Goal: Task Accomplishment & Management: Complete application form

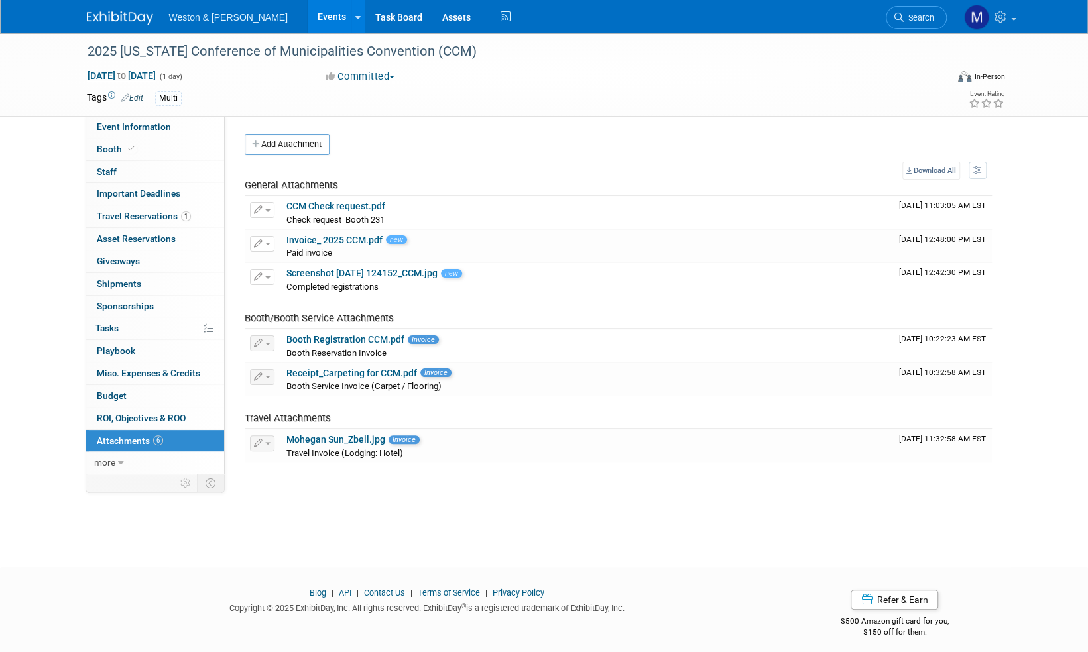
click at [115, 17] on img at bounding box center [120, 17] width 66 height 13
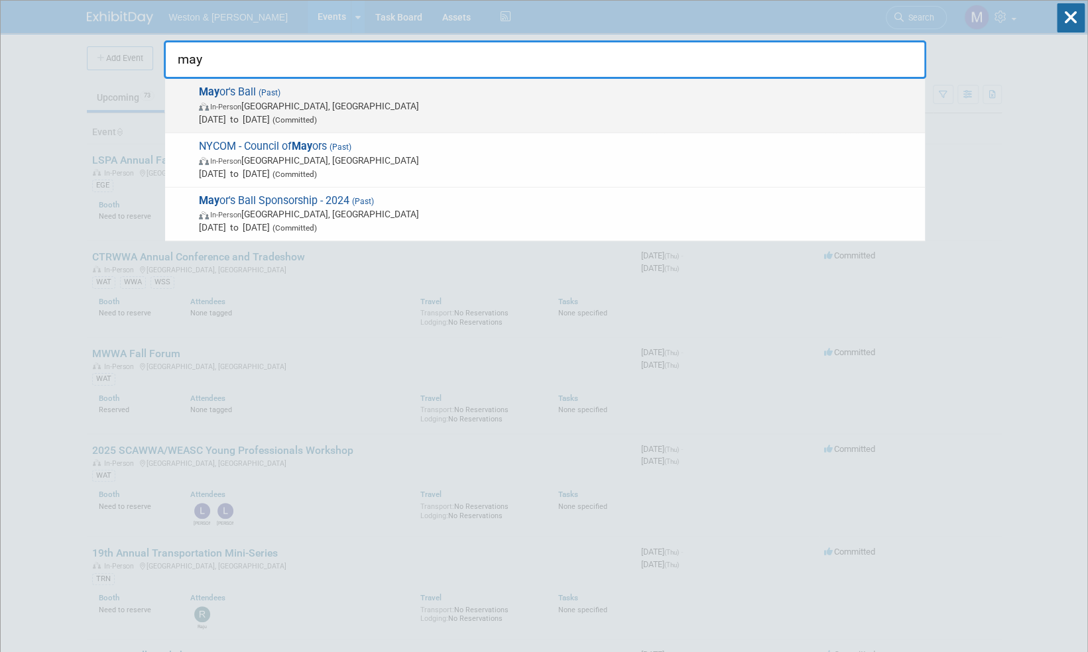
type input "may"
click at [237, 92] on span "May or's Ball (Past) In-Person Middletown, CT Oct 10, 2025 to Oct 10, 2025 (Com…" at bounding box center [556, 106] width 723 height 40
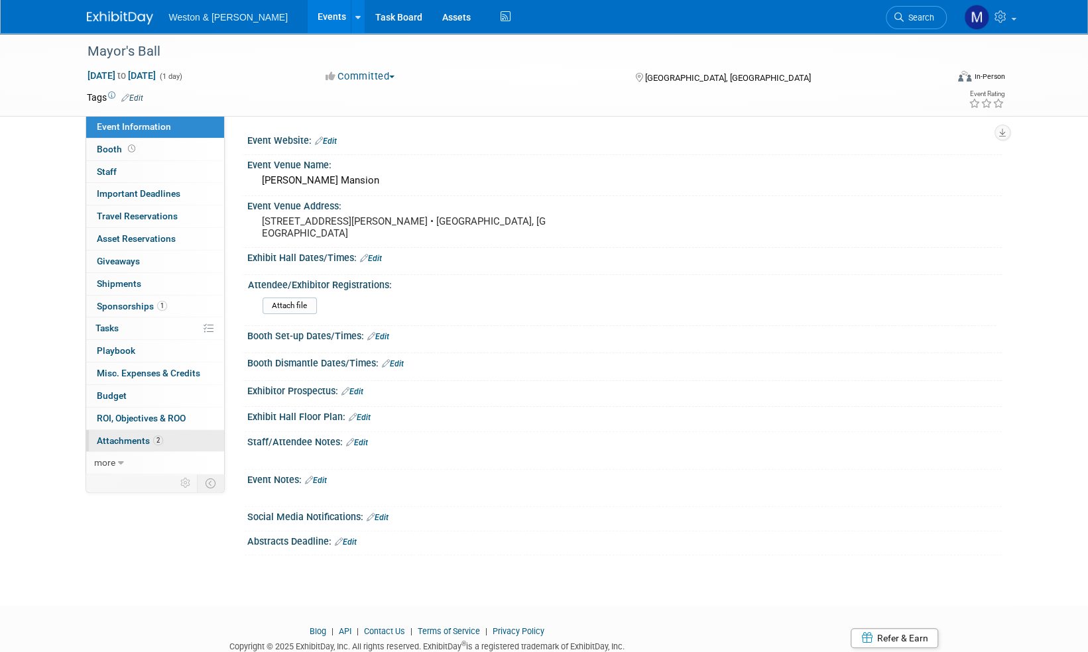
click at [124, 437] on span "Attachments 2" at bounding box center [130, 441] width 66 height 11
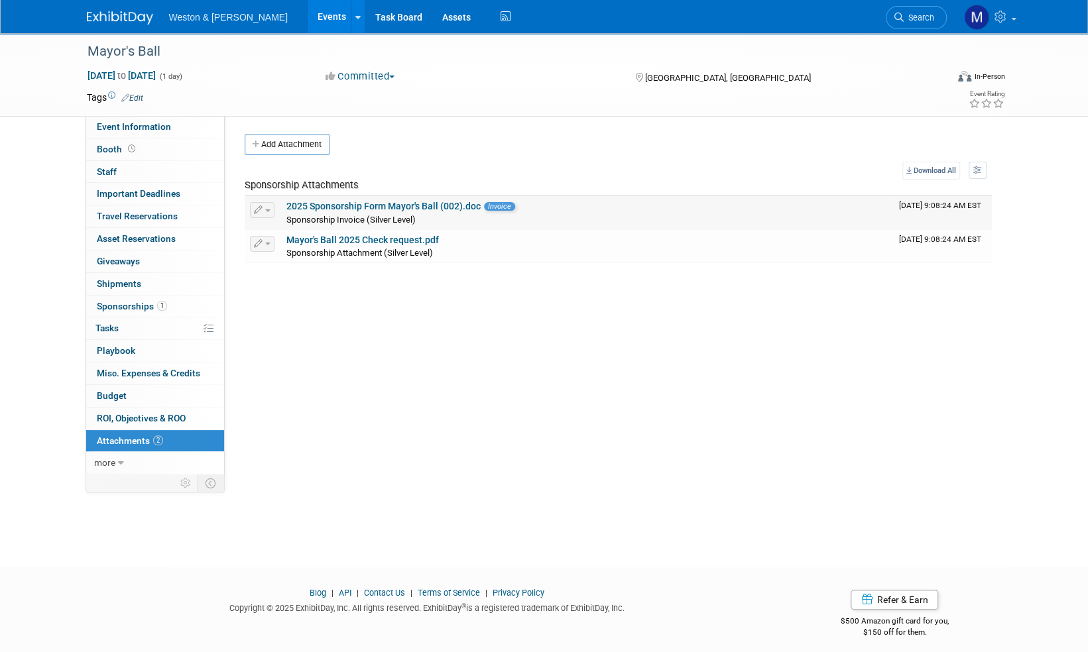
click at [378, 204] on link "2025 Sponsorship Form Mayor's Ball (002).doc" at bounding box center [383, 206] width 194 height 11
click at [119, 20] on img at bounding box center [120, 17] width 66 height 13
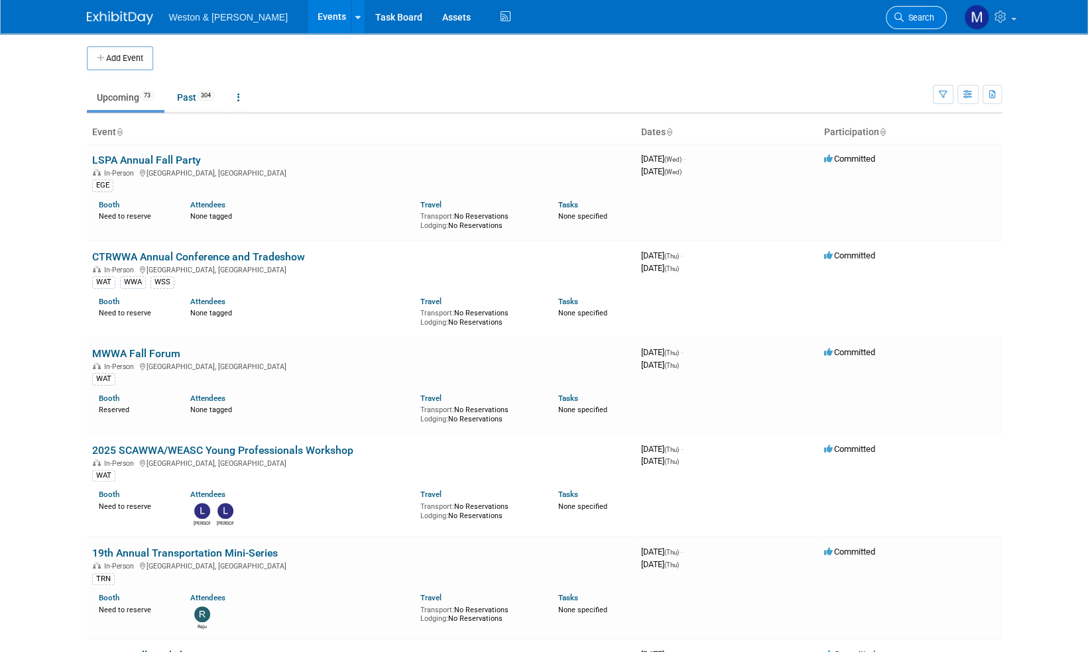
click at [922, 16] on span "Search" at bounding box center [919, 18] width 31 height 10
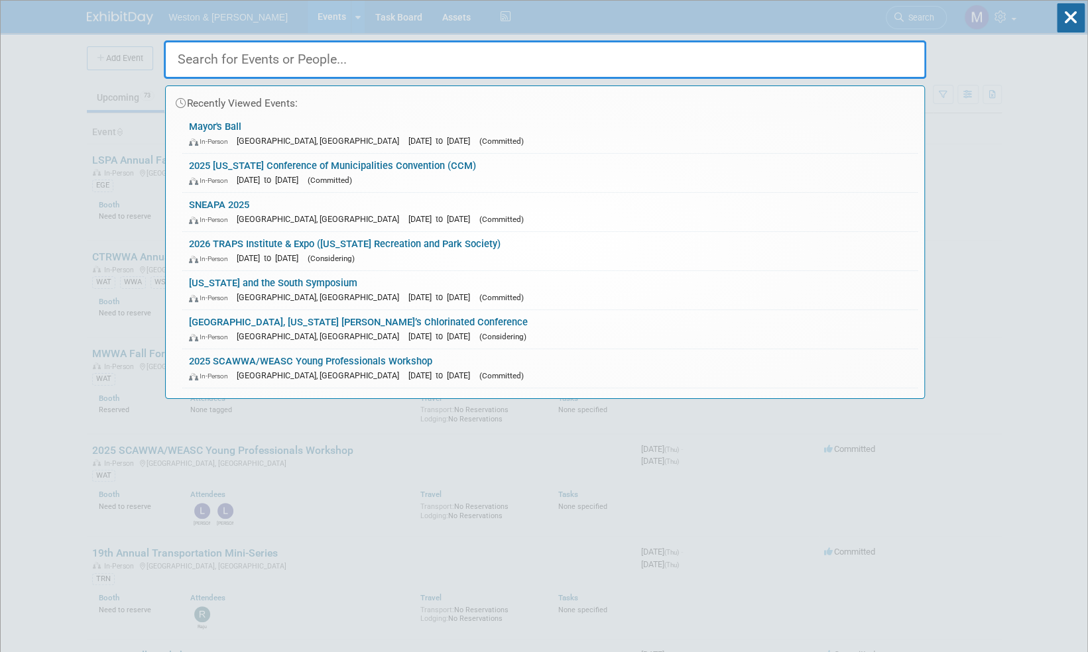
click at [231, 54] on input "text" at bounding box center [545, 59] width 763 height 38
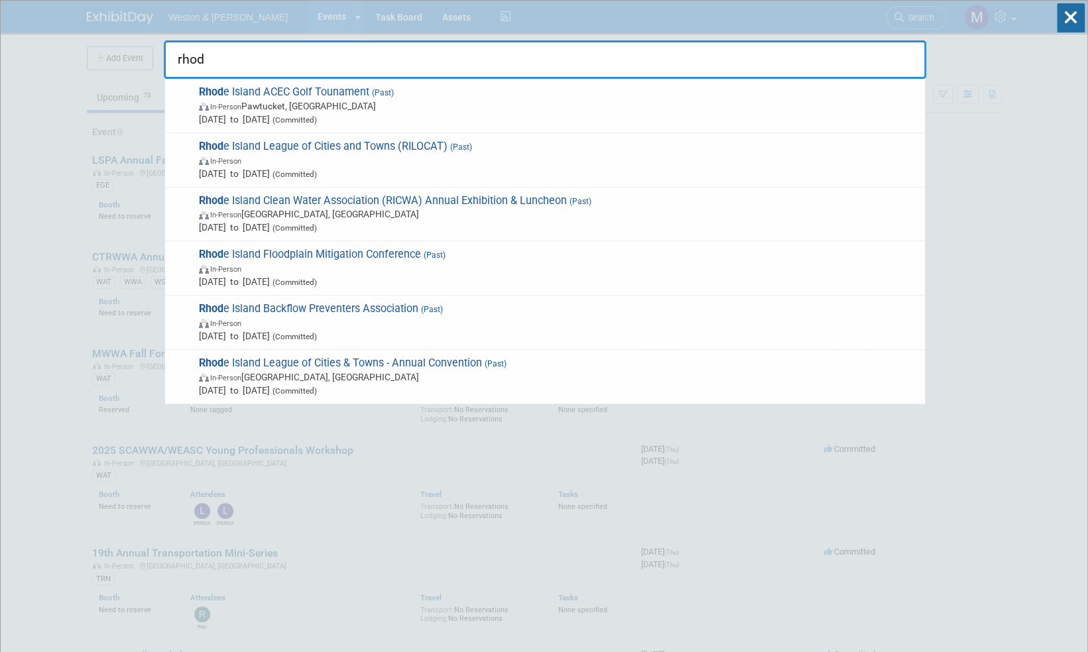
drag, startPoint x: 215, startPoint y: 62, endPoint x: 168, endPoint y: 60, distance: 46.5
click at [168, 60] on input "rhod" at bounding box center [545, 59] width 763 height 38
paste input "Rhode Island League of Cities and Towns"
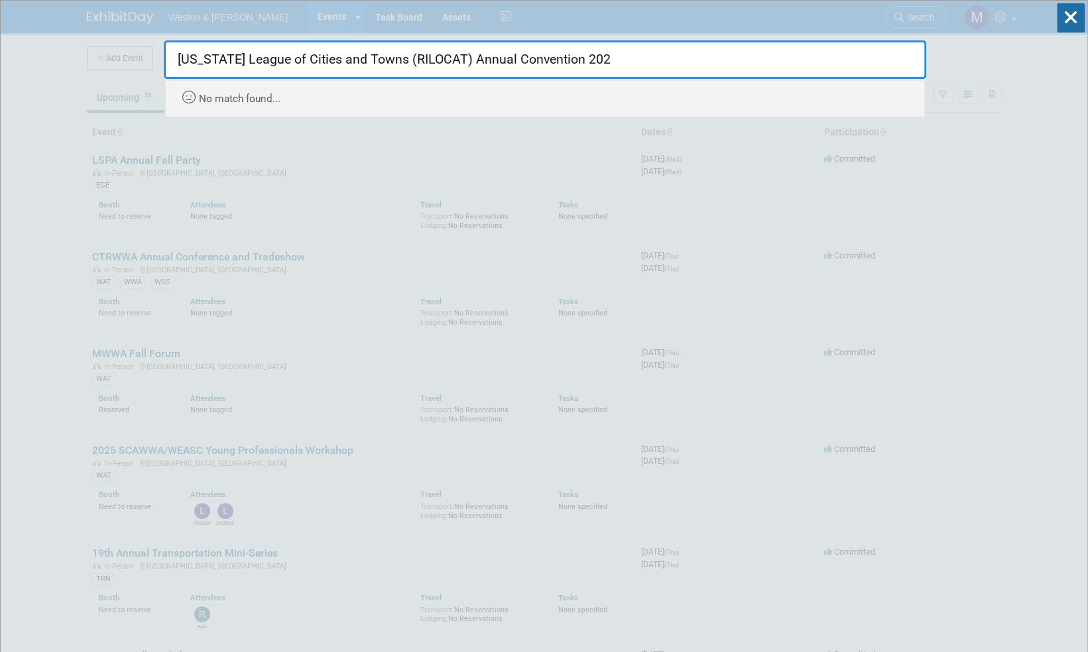
type input "Rhode Island League of Cities and Towns (RILOCAT) Annual Convention 2026"
drag, startPoint x: 587, startPoint y: 57, endPoint x: 159, endPoint y: 37, distance: 428.8
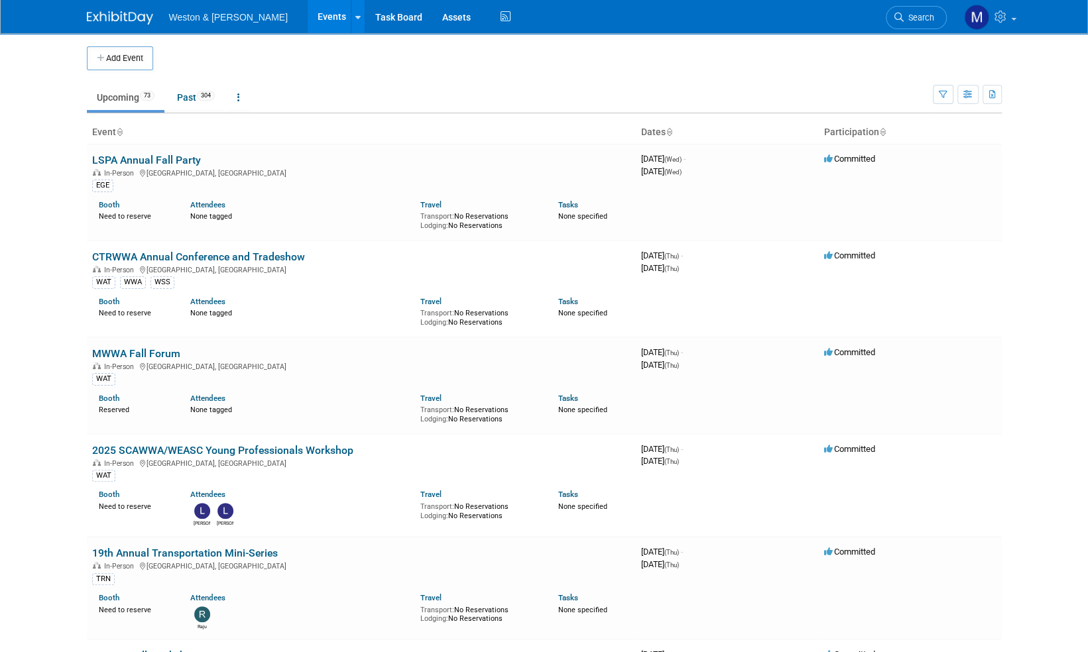
click at [119, 57] on button "Add Event" at bounding box center [120, 58] width 66 height 24
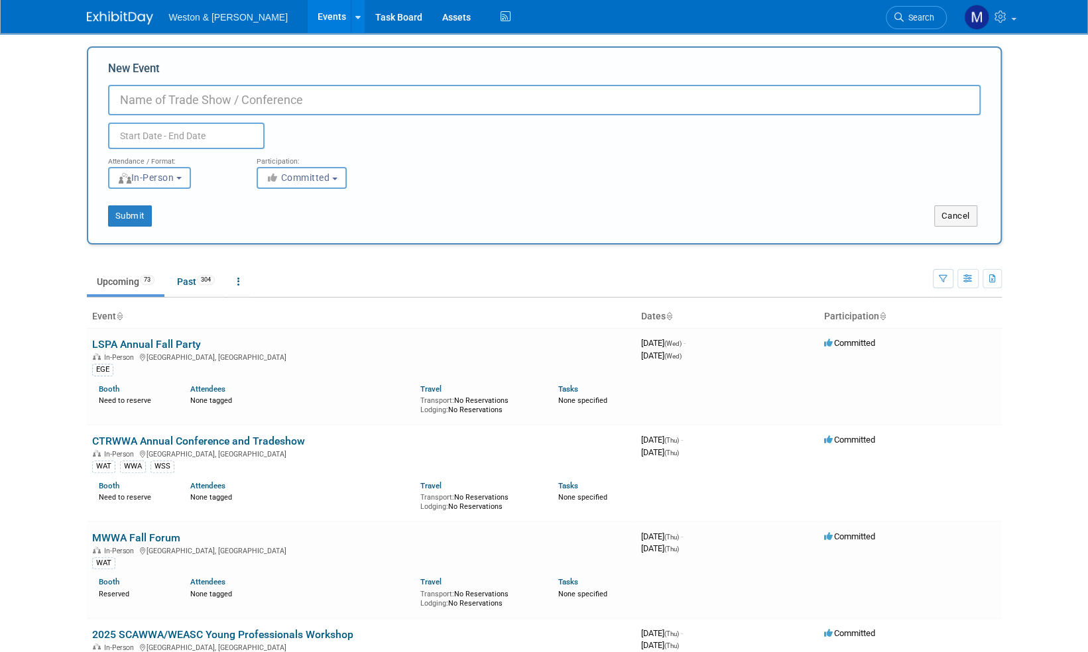
click at [141, 99] on input "New Event" at bounding box center [544, 100] width 873 height 31
paste input "Rhode Island League of Cities and Towns"
type input "[US_STATE] League of Cities and Towns Annual Convention 2026"
click at [166, 135] on input "text" at bounding box center [186, 136] width 156 height 27
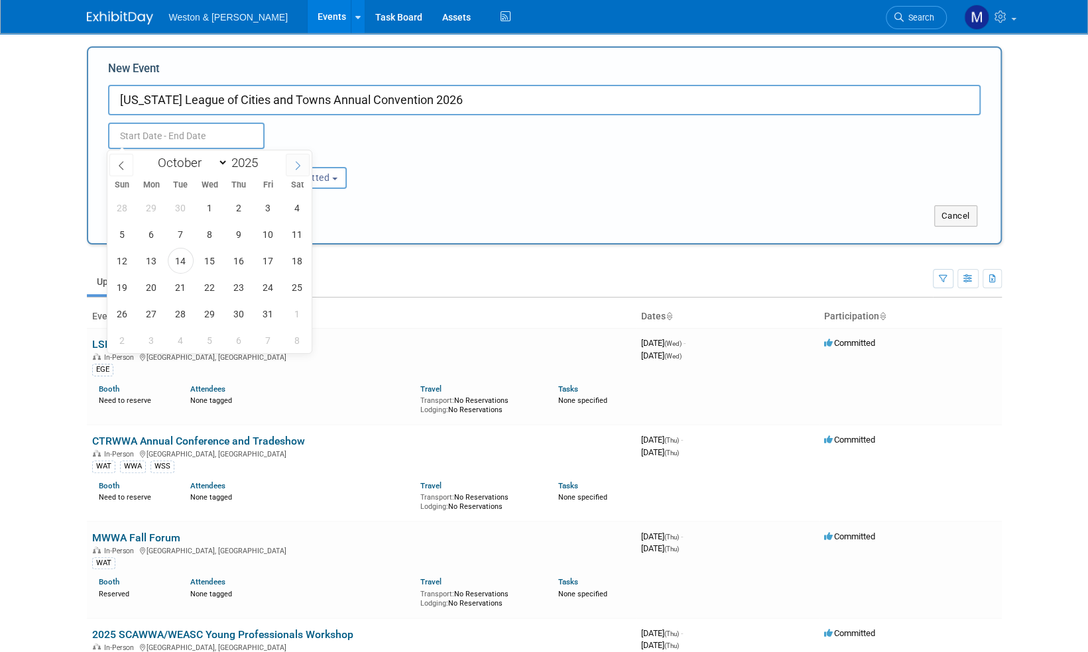
click at [297, 166] on icon at bounding box center [297, 165] width 9 height 9
click at [298, 166] on icon at bounding box center [297, 165] width 9 height 9
select select "11"
click at [299, 166] on icon at bounding box center [297, 165] width 9 height 9
type input "2026"
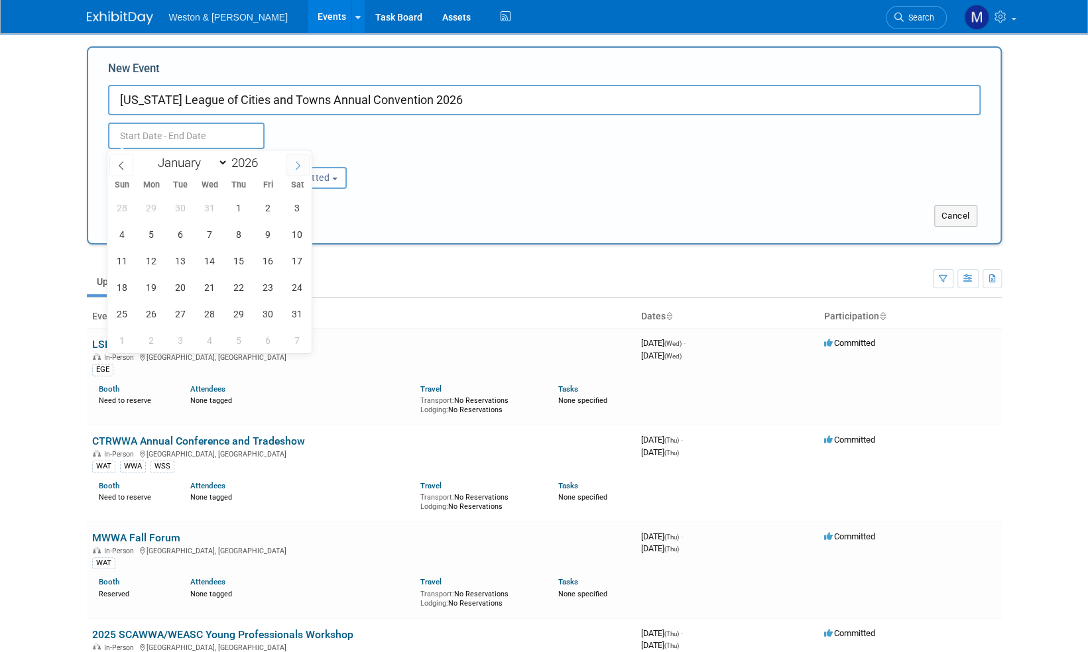
click at [300, 166] on icon at bounding box center [297, 165] width 9 height 9
select select "2"
click at [235, 267] on span "19" at bounding box center [239, 261] width 26 height 26
click at [236, 259] on span "19" at bounding box center [239, 261] width 26 height 26
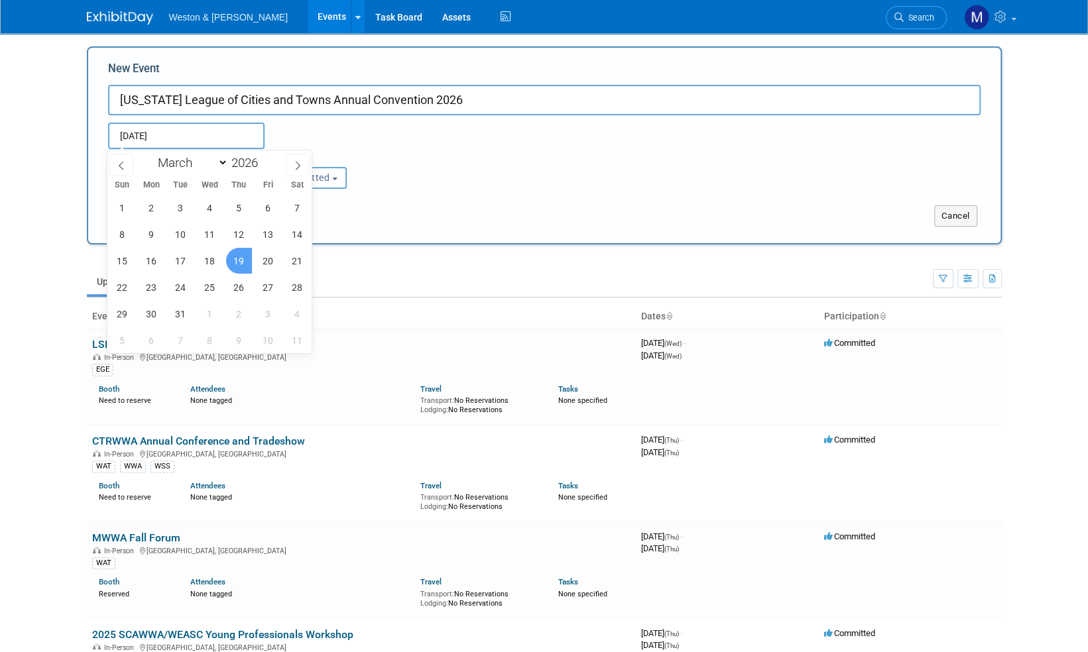
type input "[DATE] to [DATE]"
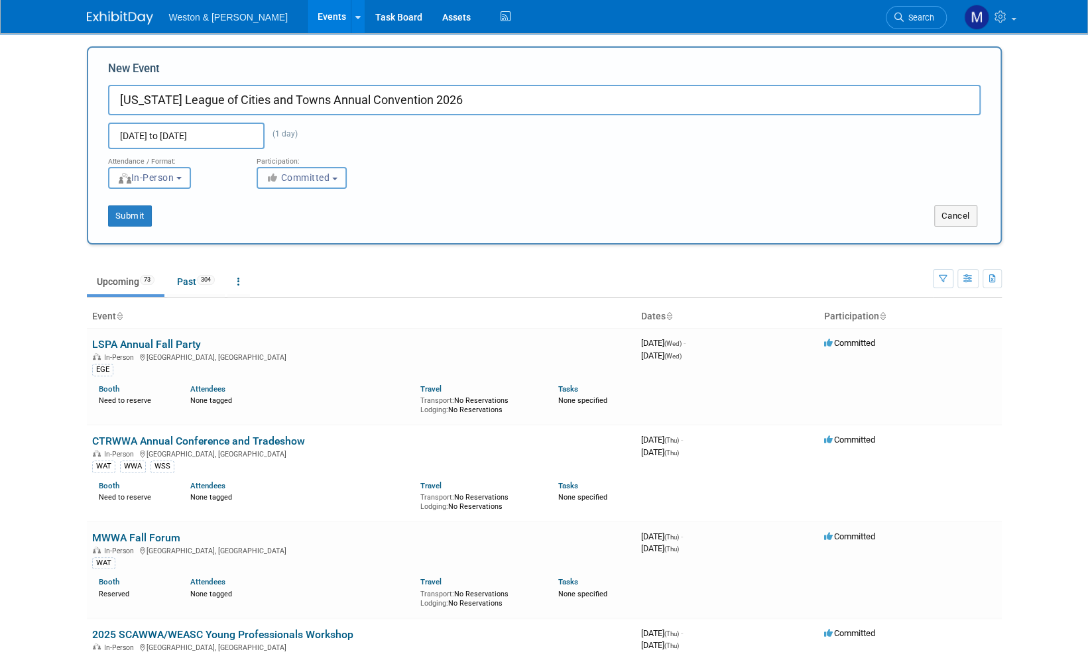
click at [334, 175] on button "Committed" at bounding box center [302, 178] width 90 height 22
click at [301, 227] on label "Considering" at bounding box center [308, 227] width 88 height 17
click at [269, 227] on input "Considering" at bounding box center [265, 228] width 9 height 9
select select "2"
click at [135, 215] on button "Submit" at bounding box center [130, 216] width 44 height 21
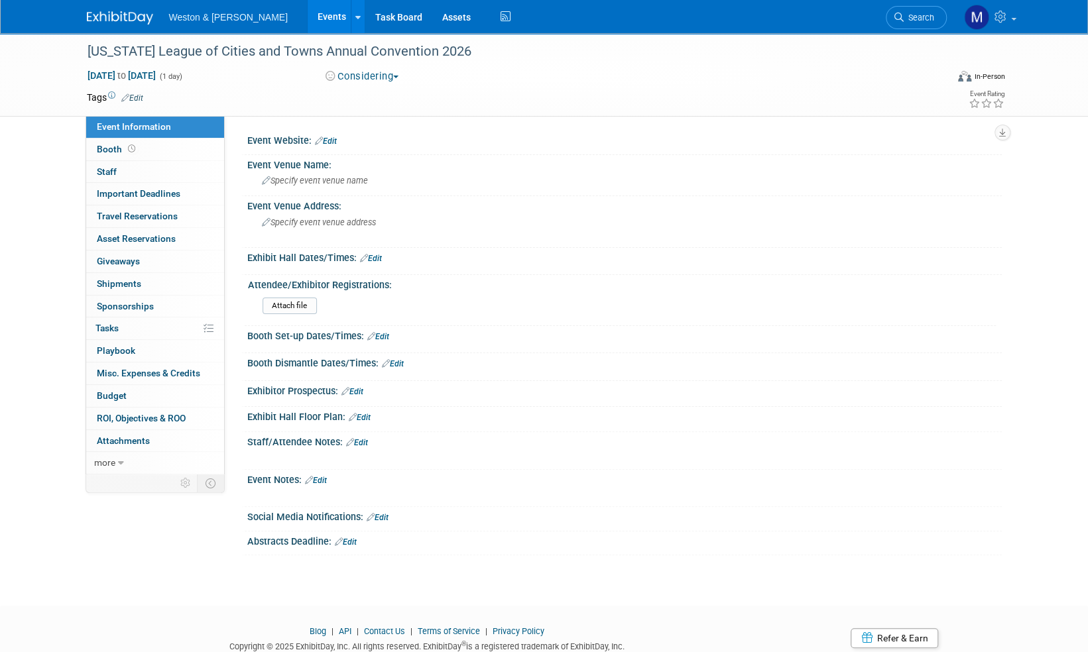
click at [331, 141] on link "Edit" at bounding box center [326, 141] width 22 height 9
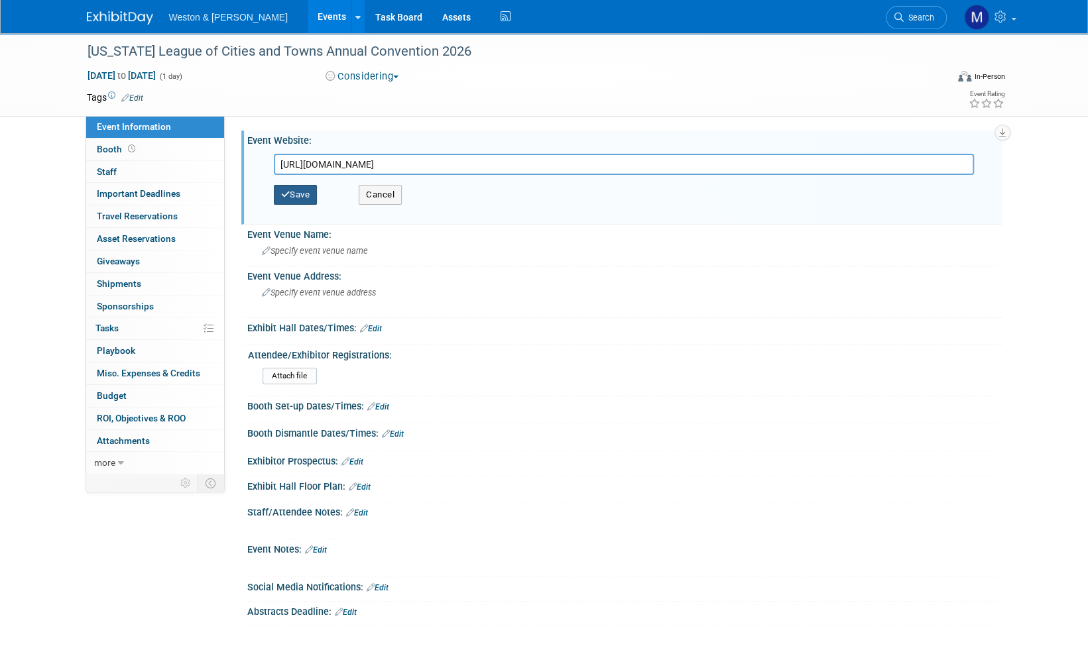
type input "[URL][DOMAIN_NAME]"
click at [301, 190] on button "Save" at bounding box center [296, 195] width 44 height 20
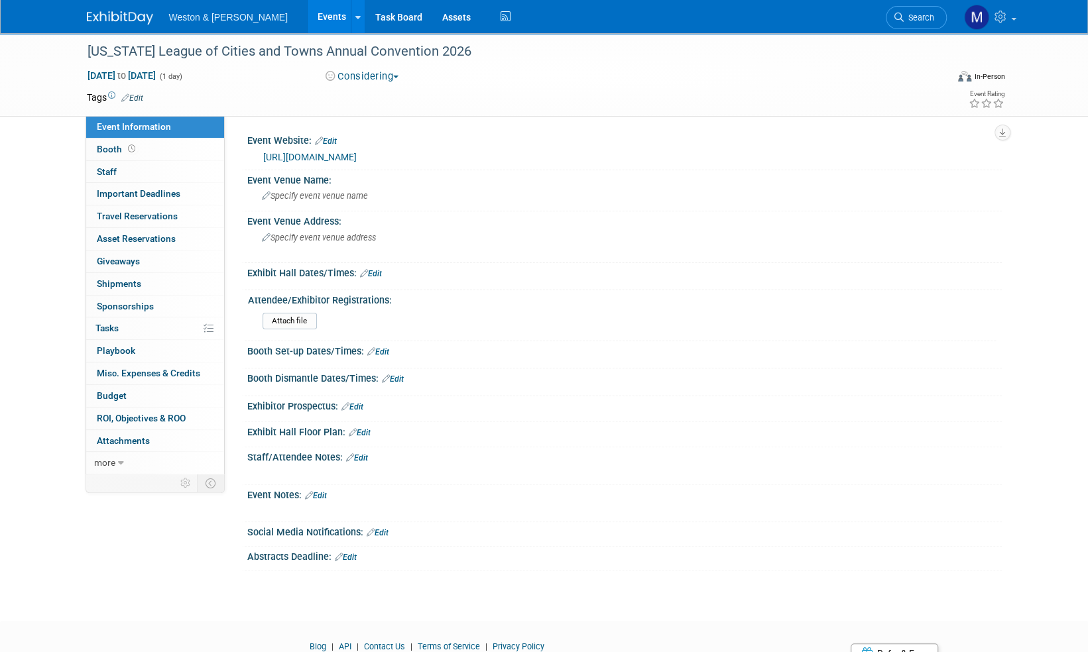
click at [143, 97] on link "Edit" at bounding box center [132, 97] width 22 height 9
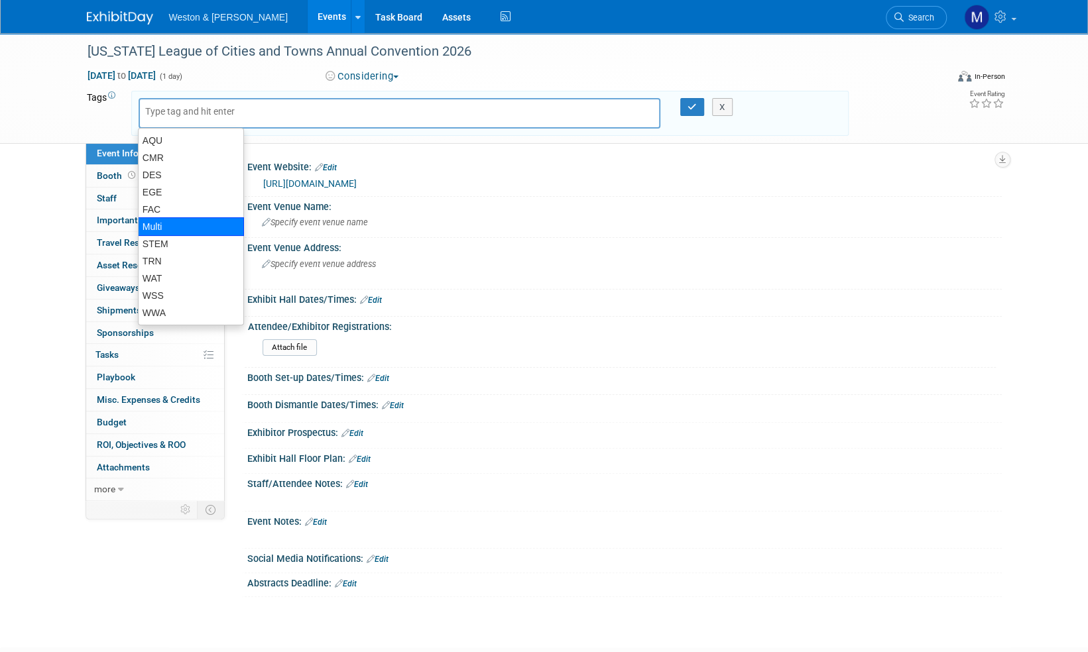
click at [160, 227] on div "Multi" at bounding box center [191, 226] width 106 height 19
type input "Multi"
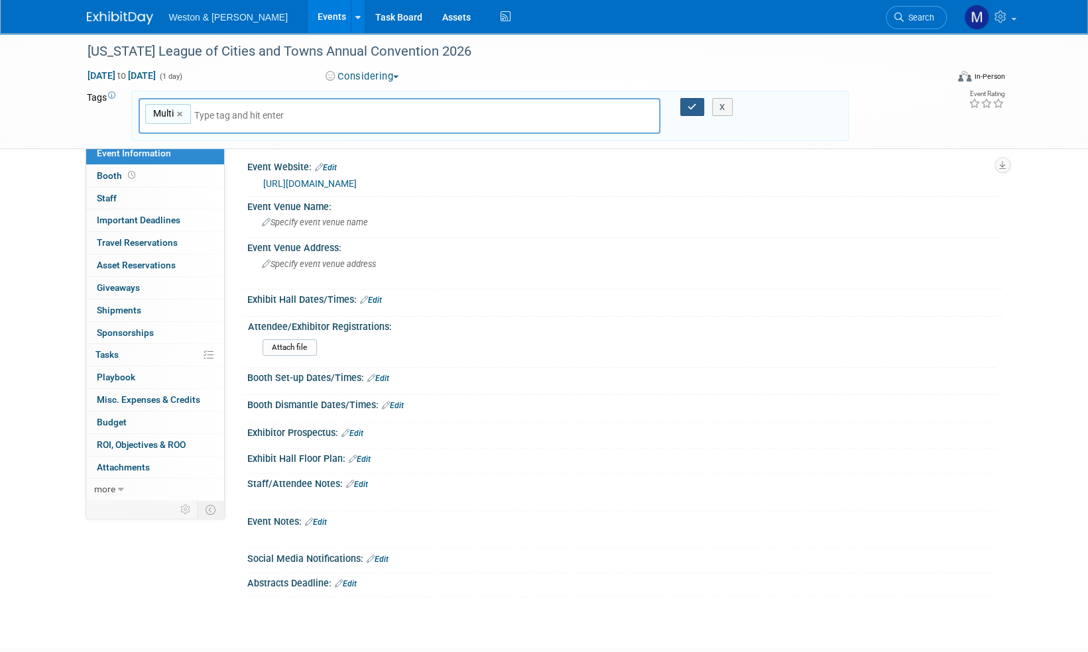
click at [690, 106] on icon "button" at bounding box center [692, 107] width 9 height 9
